Goal: Navigation & Orientation: Find specific page/section

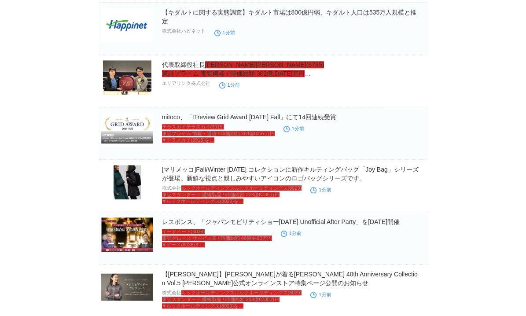
scroll to position [705, 0]
